Goal: Information Seeking & Learning: Learn about a topic

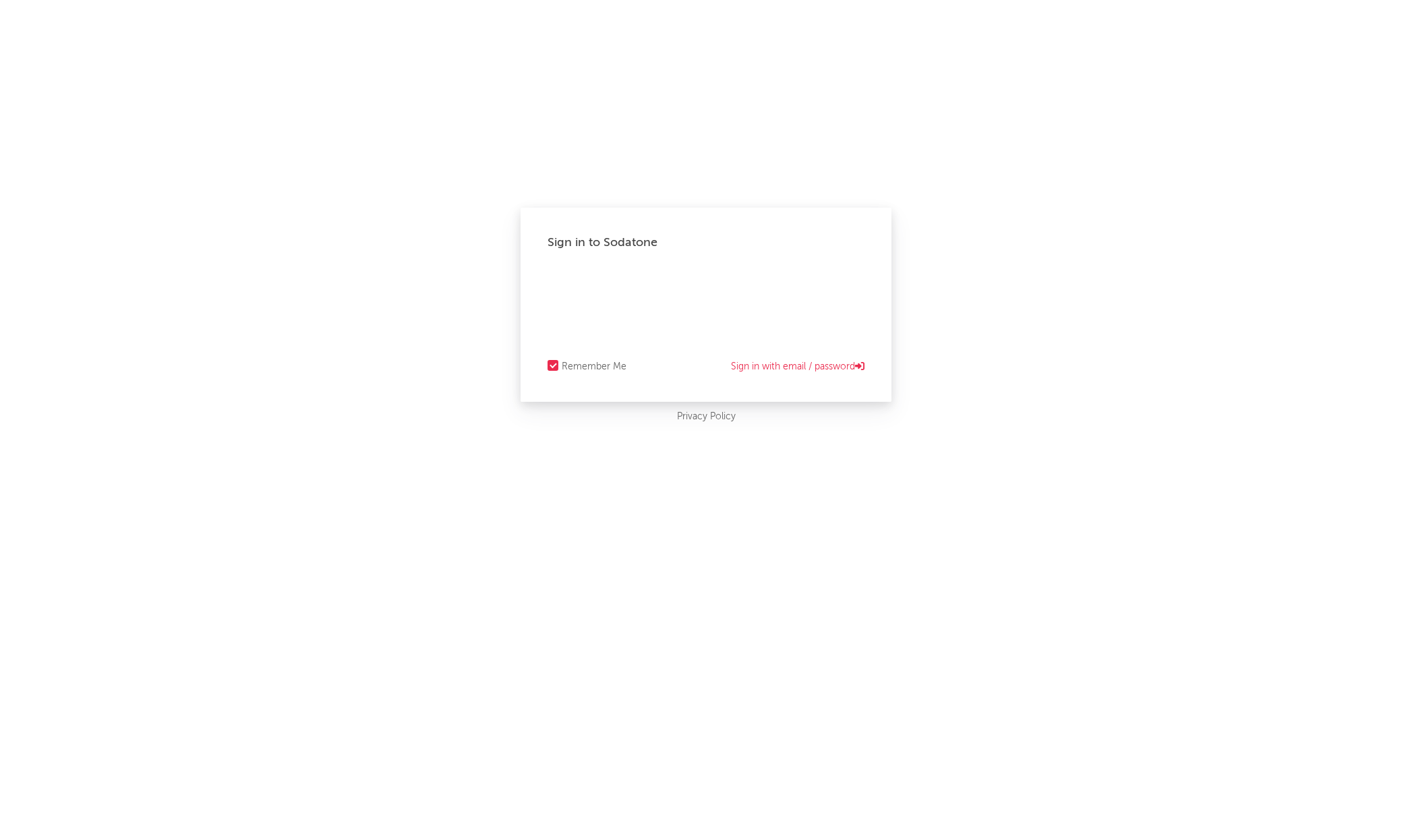
select select "tech"
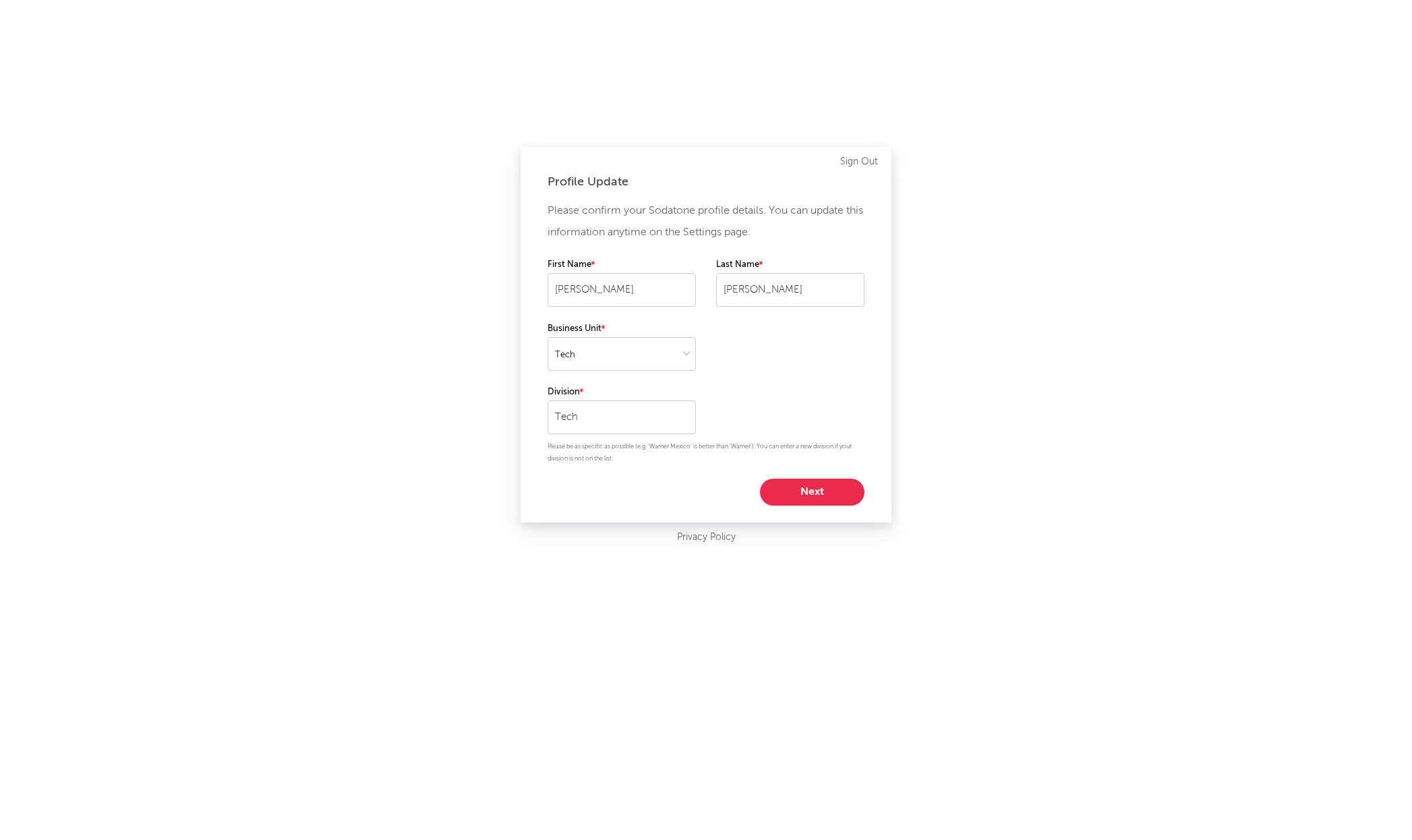
click at [811, 494] on button "Next" at bounding box center [811, 491] width 104 height 27
select select "other"
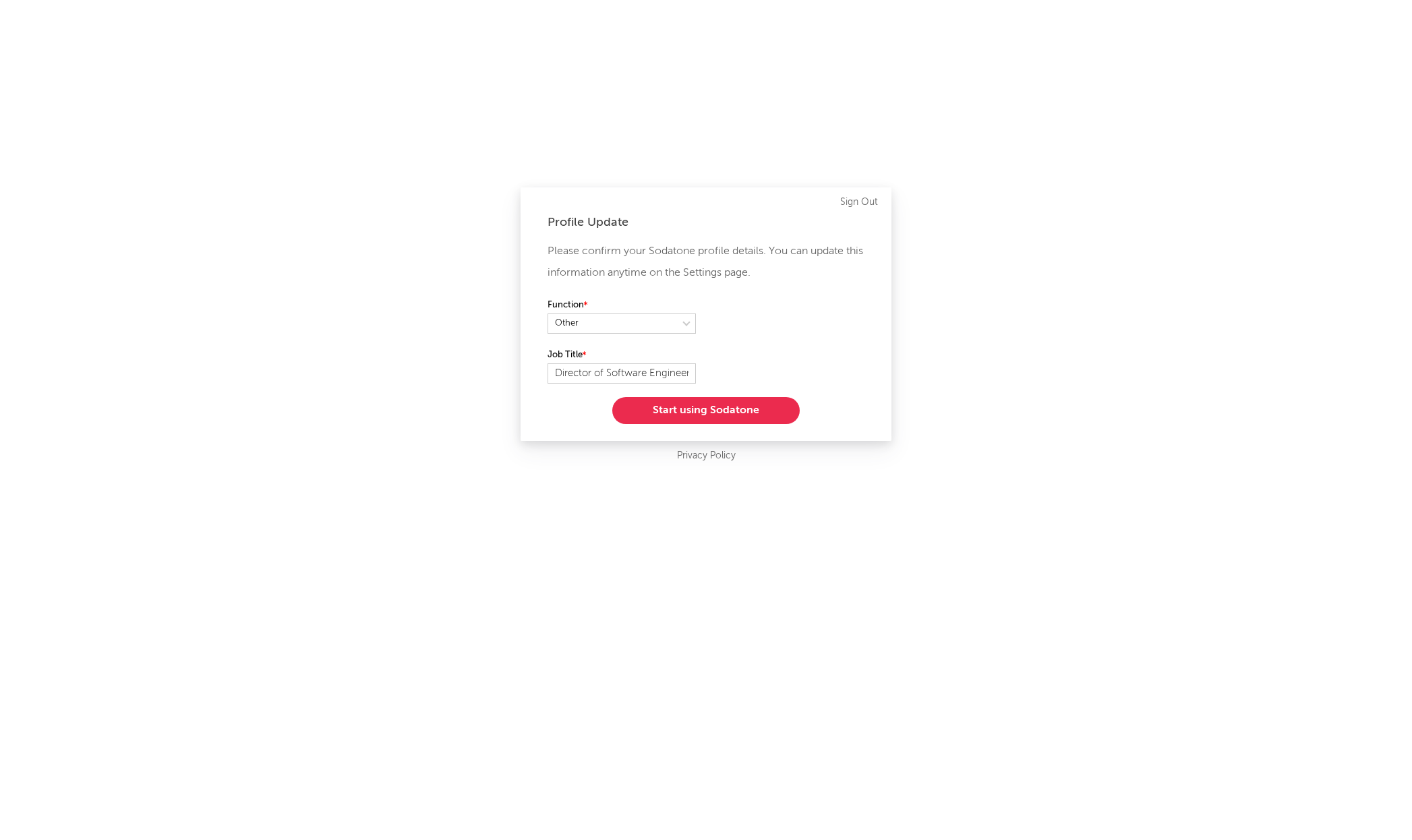
click at [729, 413] on button "Start using Sodatone" at bounding box center [705, 411] width 187 height 27
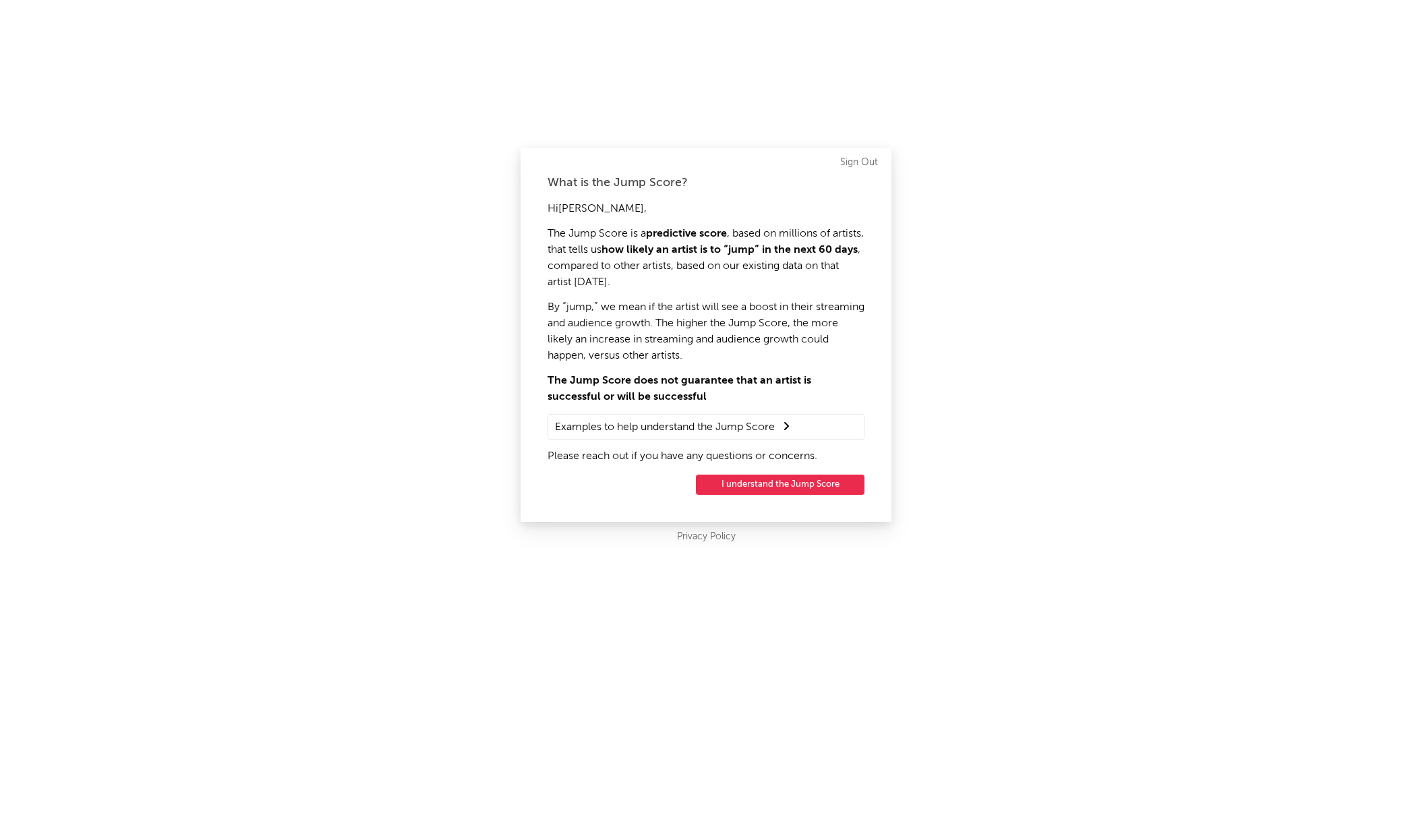
click at [806, 481] on button "I understand the Jump Score" at bounding box center [779, 485] width 168 height 21
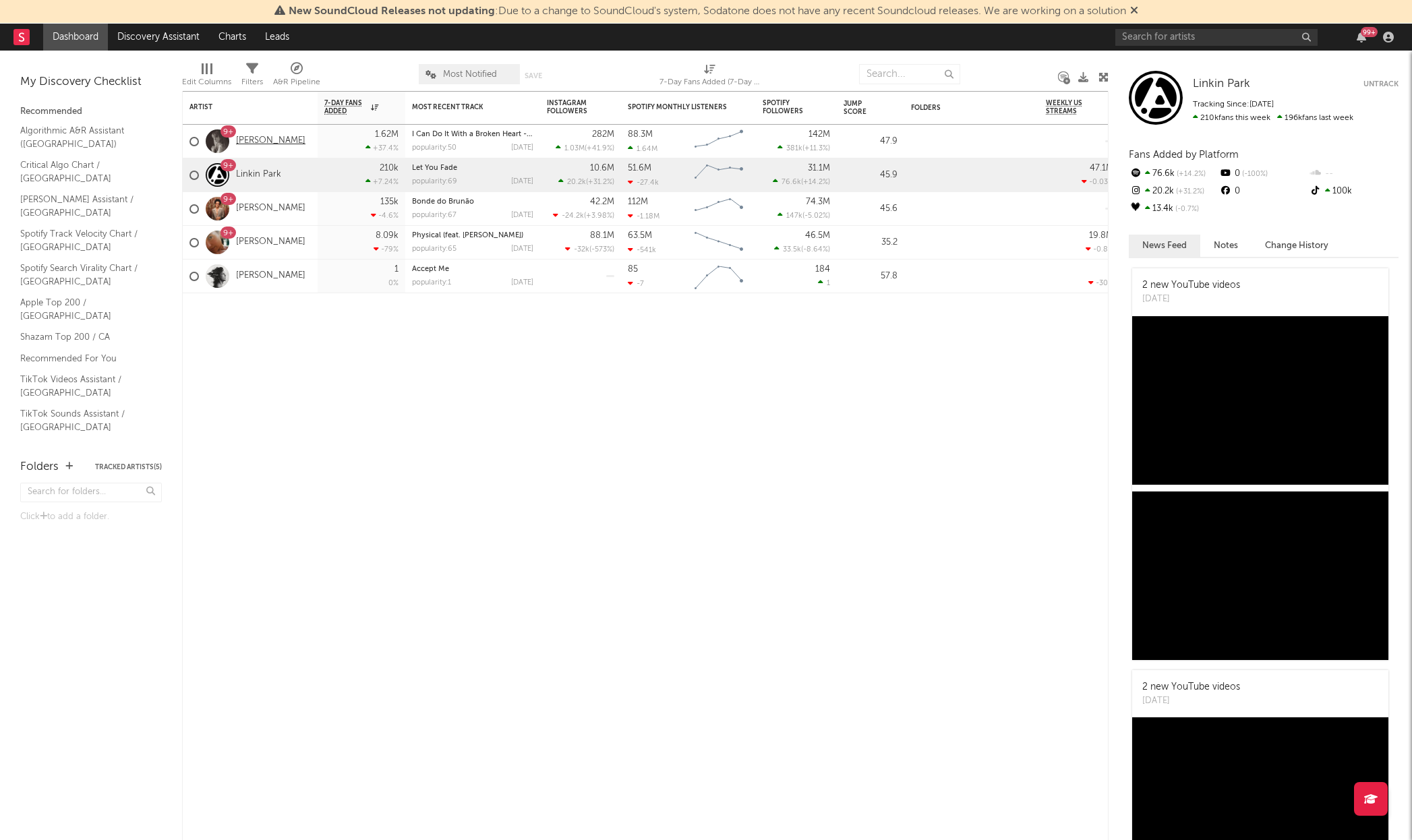
click at [271, 140] on link "Taylor Swift" at bounding box center [271, 141] width 70 height 11
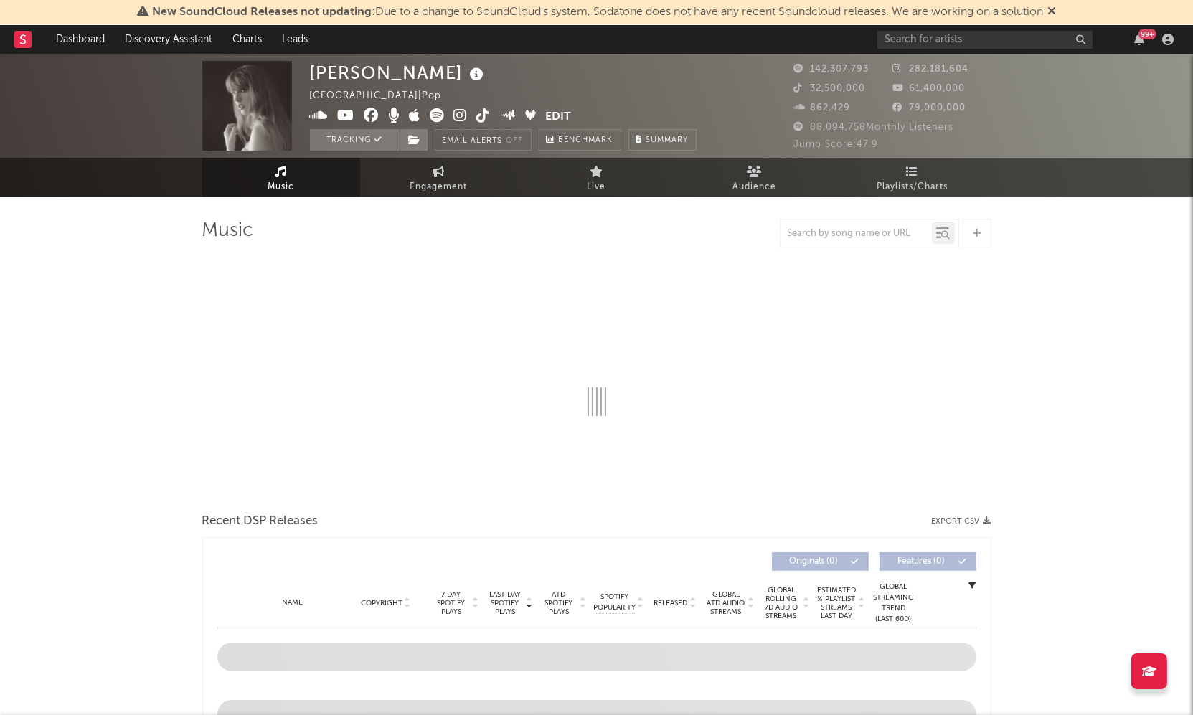
select select "6m"
